Goal: Register for event/course

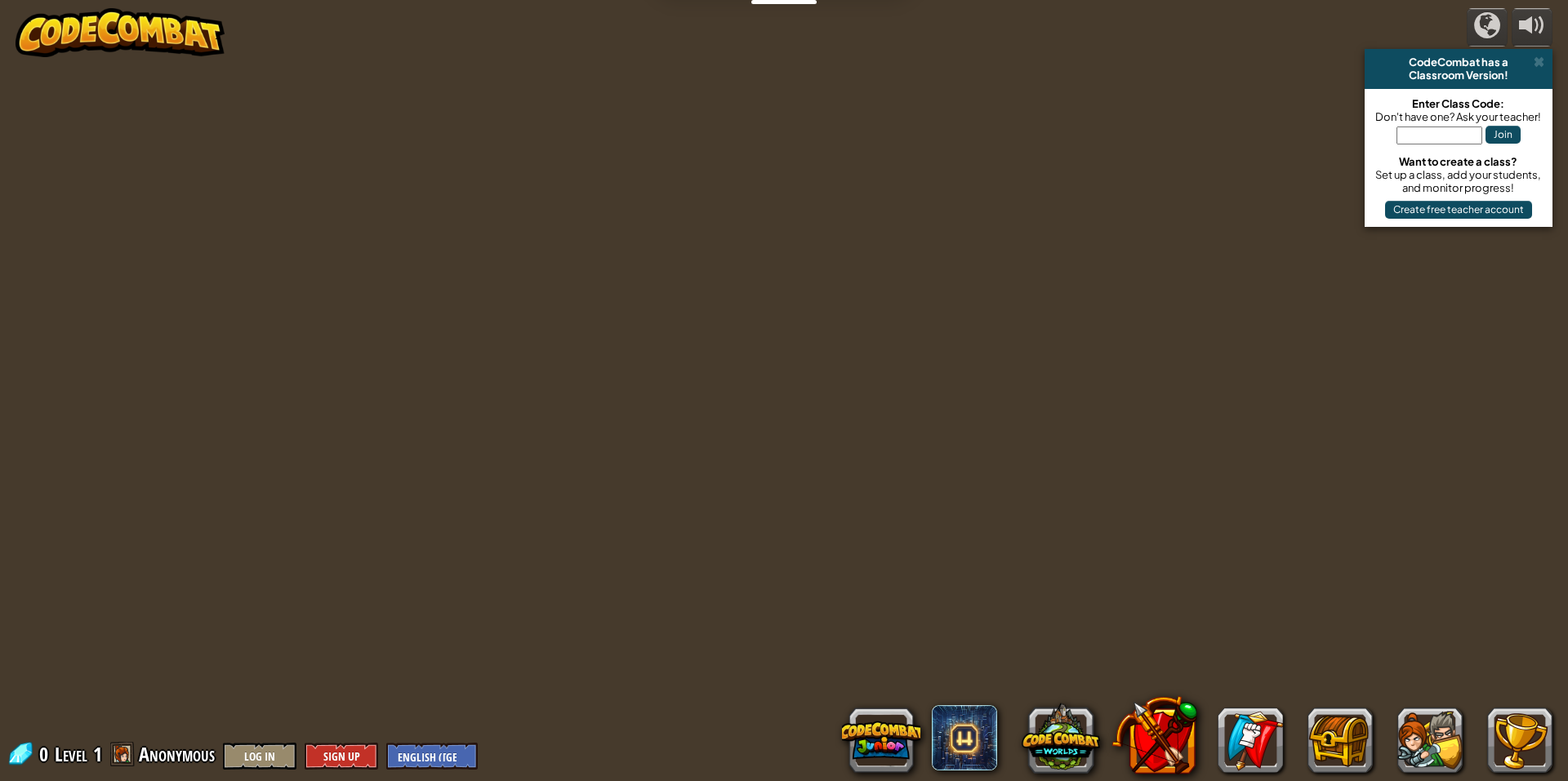
click at [1451, 139] on input "text" at bounding box center [1439, 135] width 85 height 18
type input "lastflyneck"
click at [1510, 137] on button "Join" at bounding box center [1503, 134] width 35 height 18
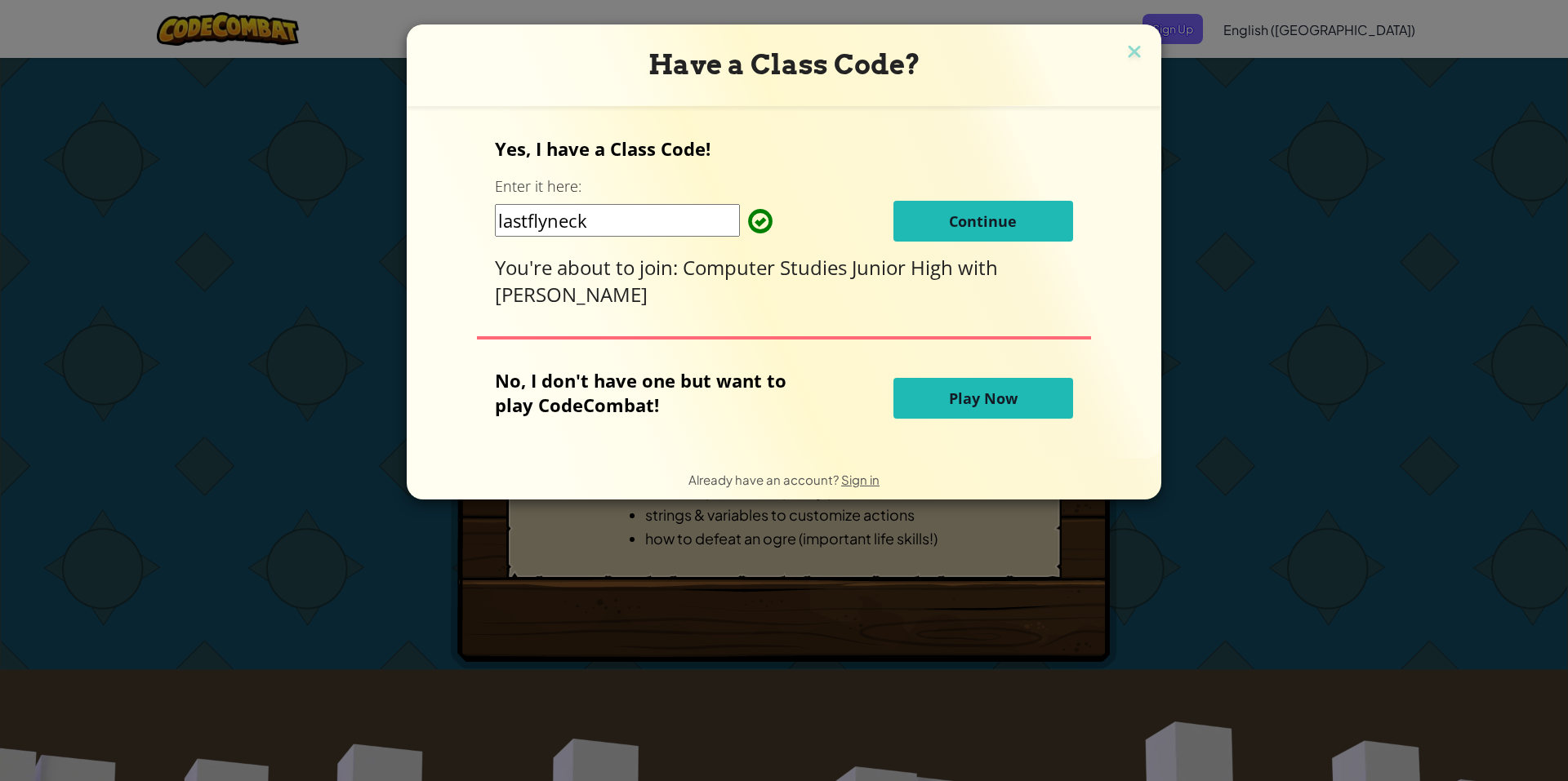
click at [1054, 230] on button "Continue" at bounding box center [983, 221] width 180 height 41
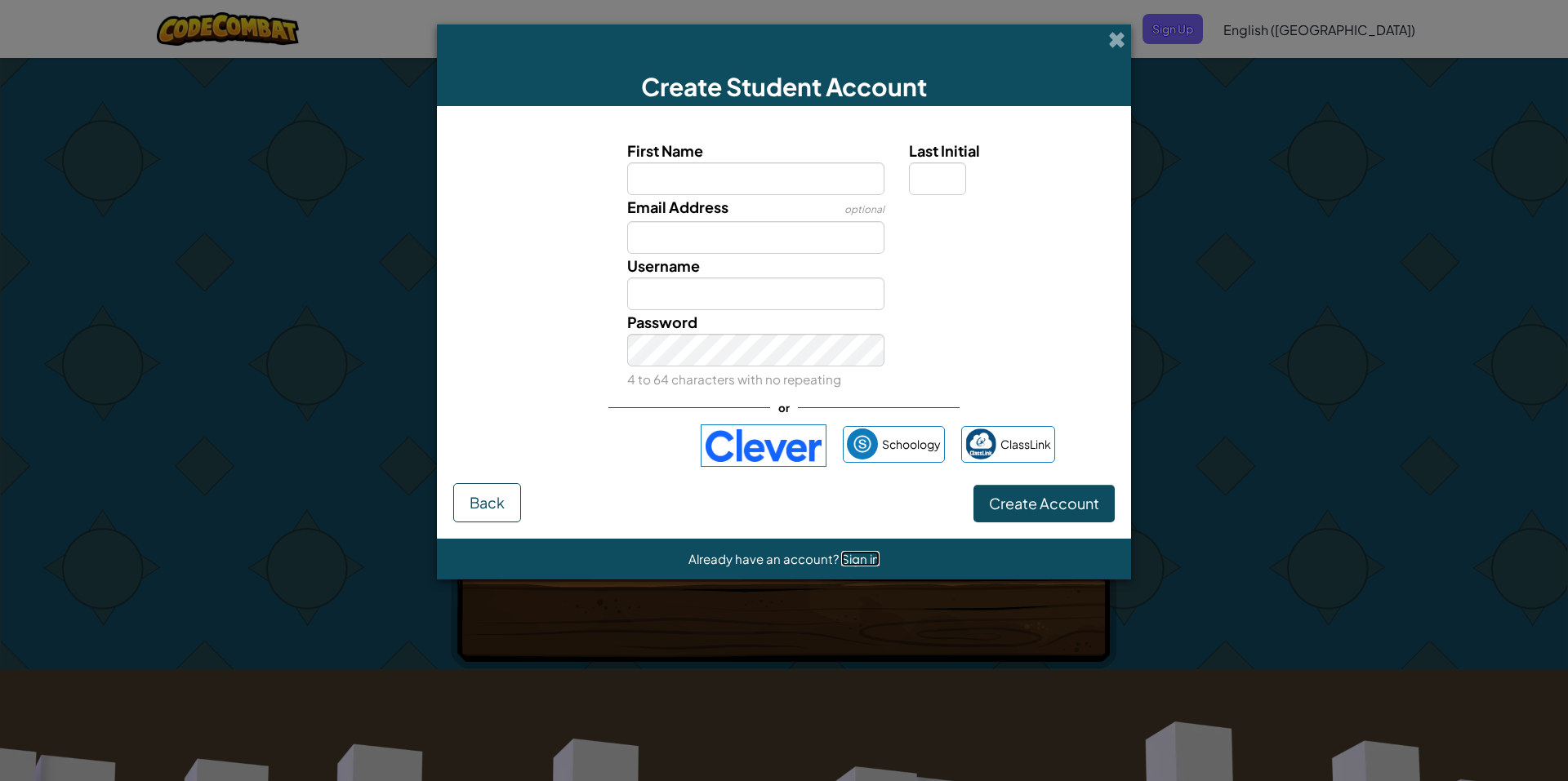
click at [866, 560] on span "Sign in" at bounding box center [860, 558] width 38 height 15
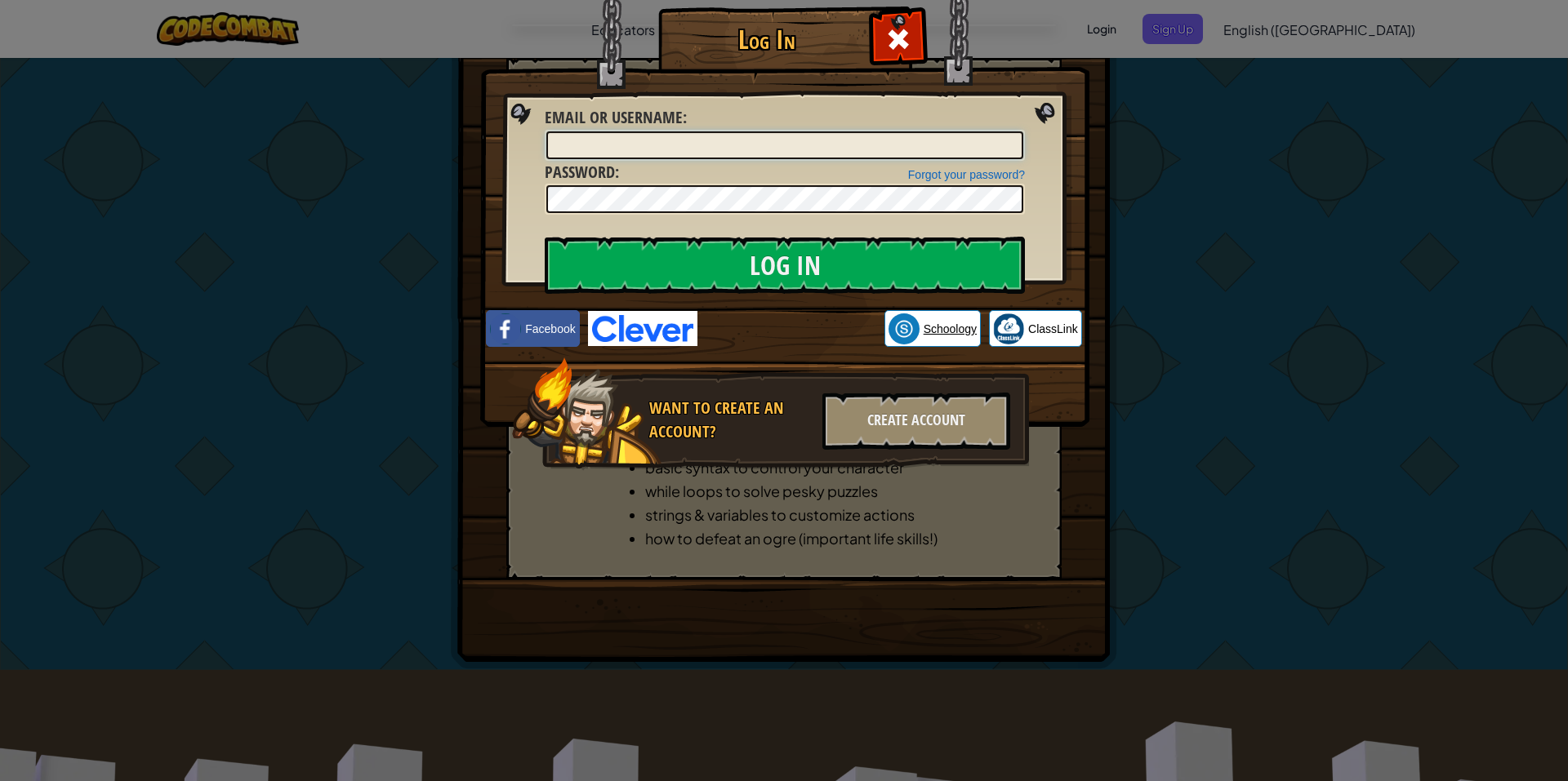
type input "[PERSON_NAME][EMAIL_ADDRESS][DOMAIN_NAME]"
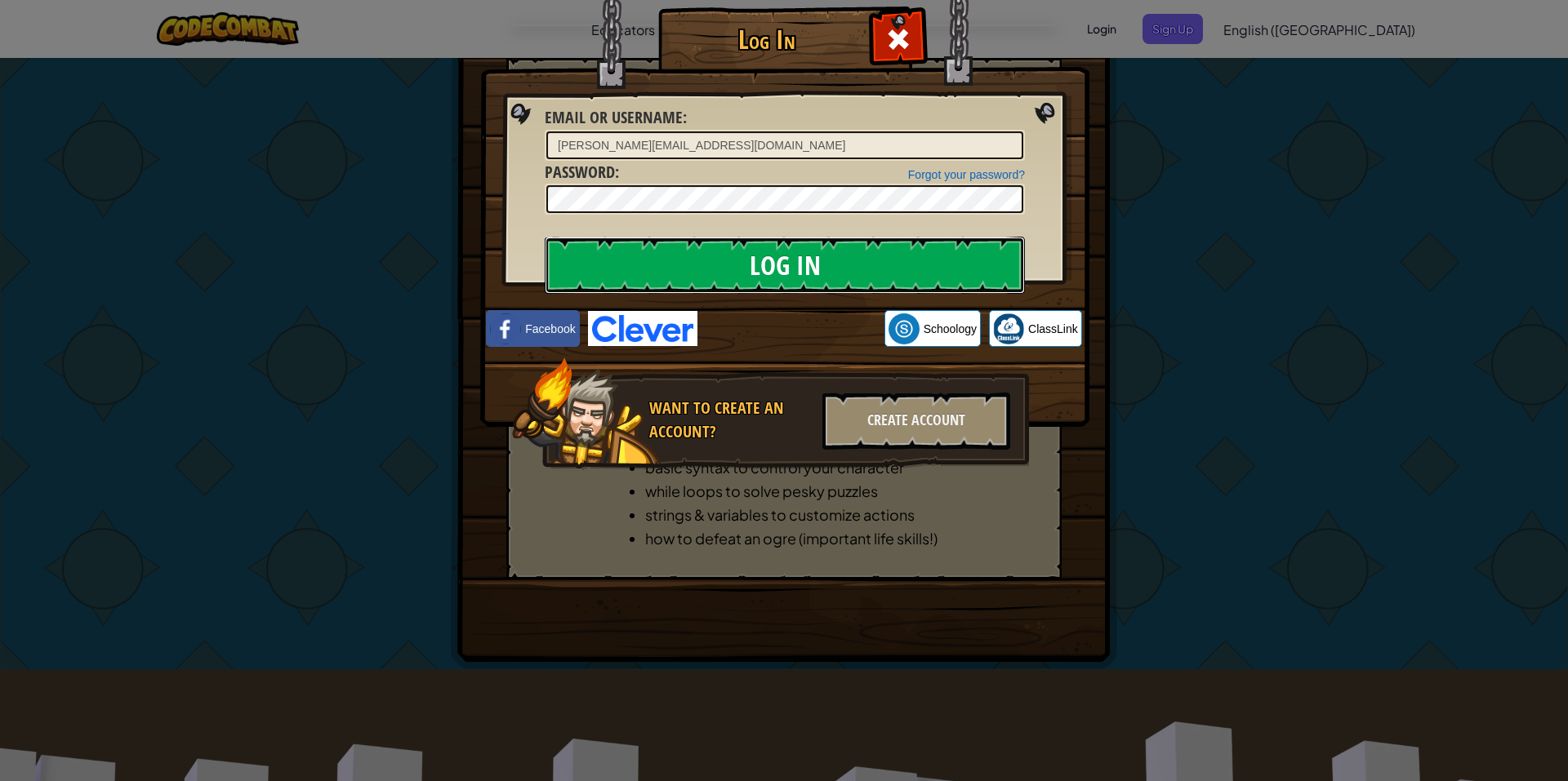
click at [943, 255] on input "Log In" at bounding box center [785, 265] width 480 height 57
